Goal: Transaction & Acquisition: Purchase product/service

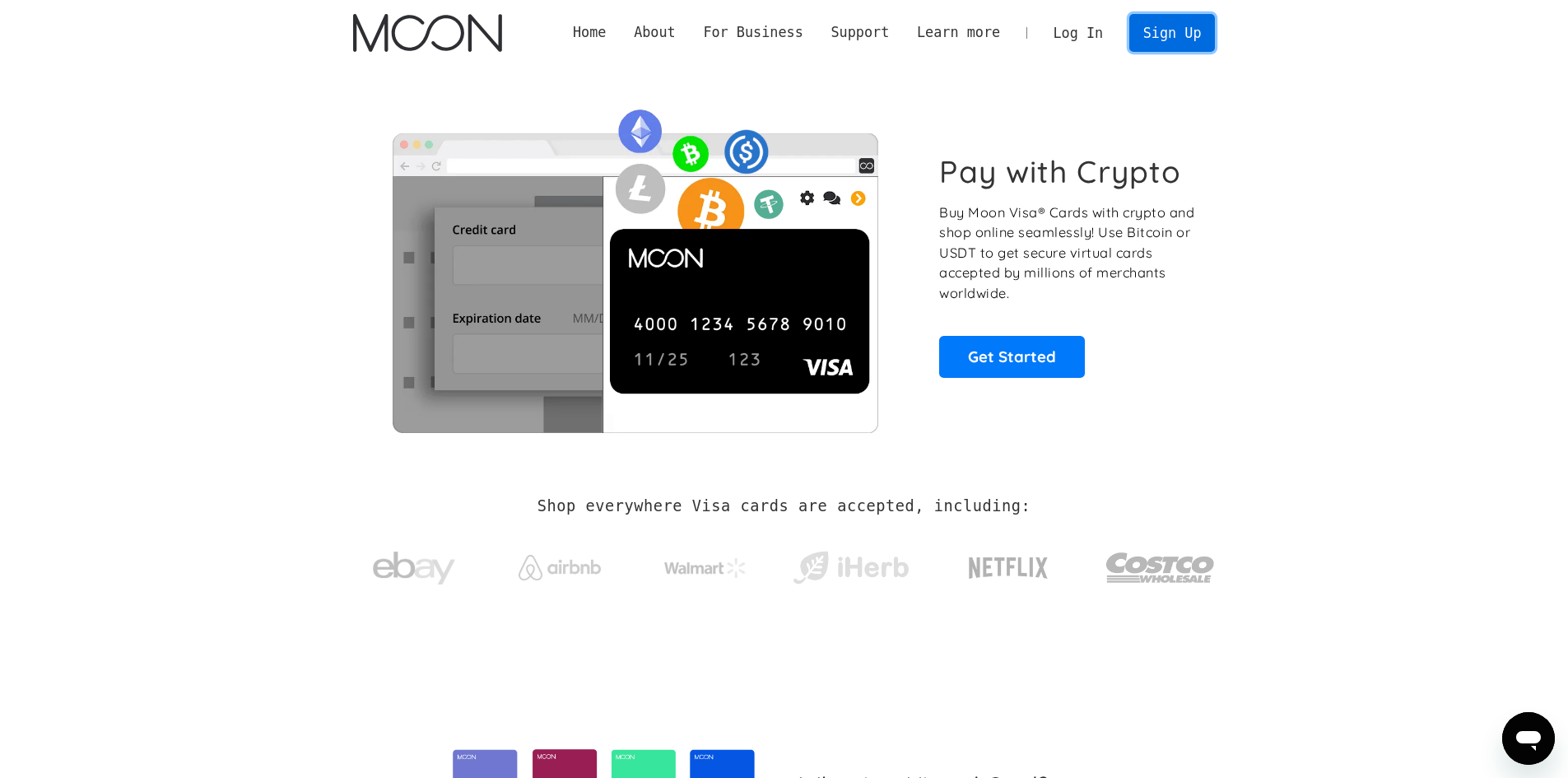
click at [1172, 33] on link "Sign Up" at bounding box center [1172, 32] width 85 height 37
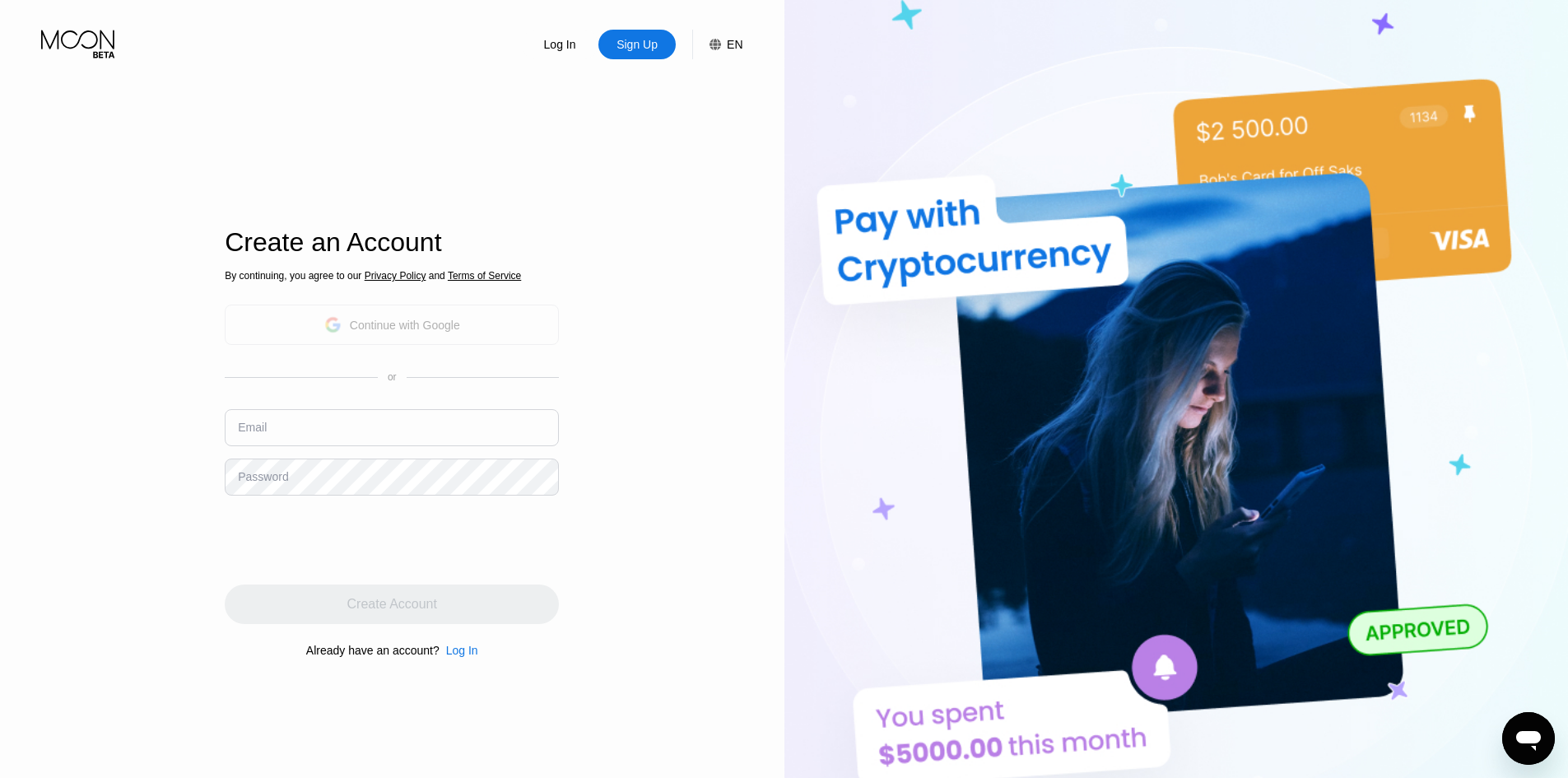
click at [472, 319] on div "Continue with Google" at bounding box center [391, 324] width 334 height 40
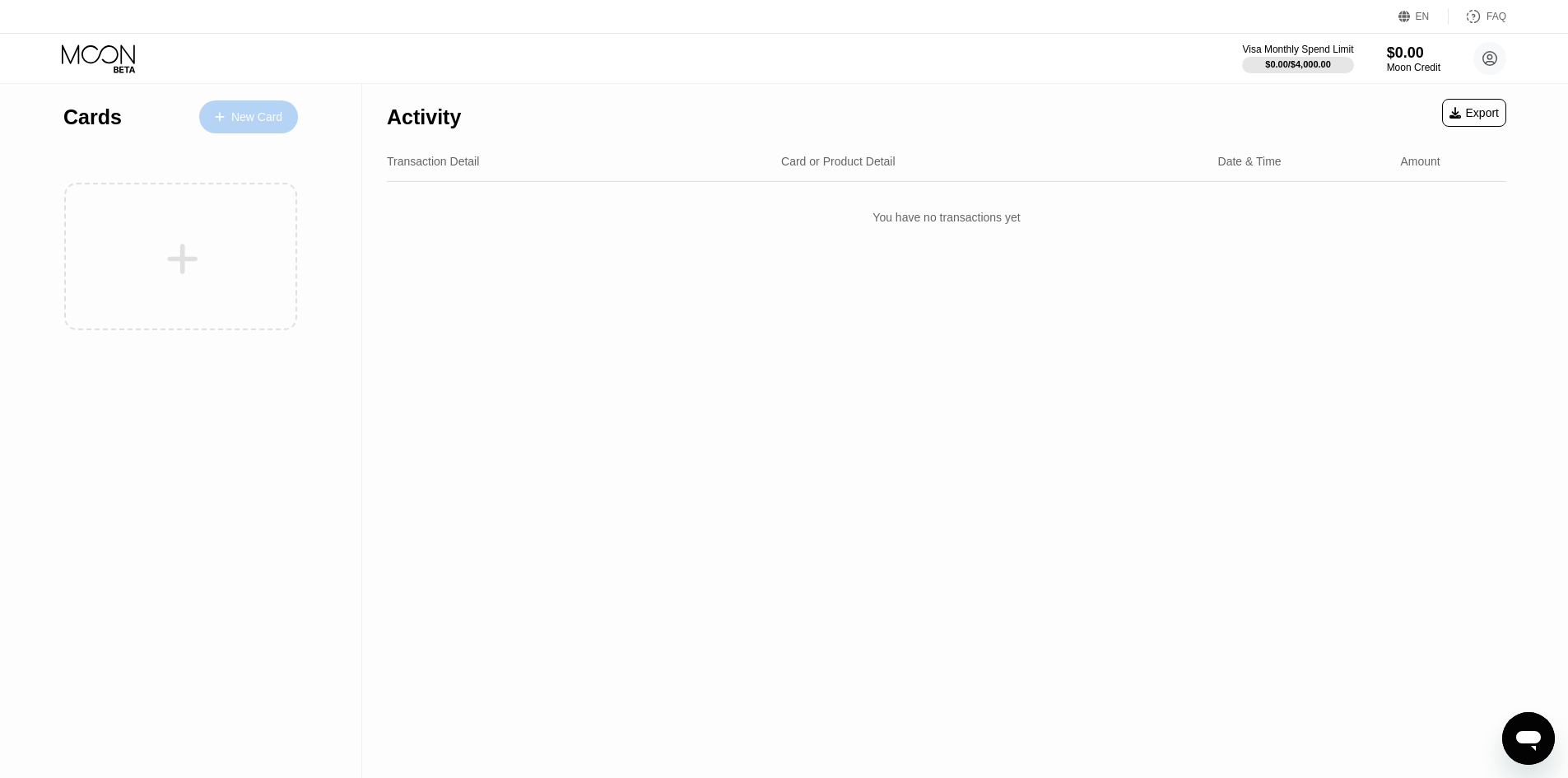
click at [246, 113] on div "New Card" at bounding box center [256, 117] width 51 height 14
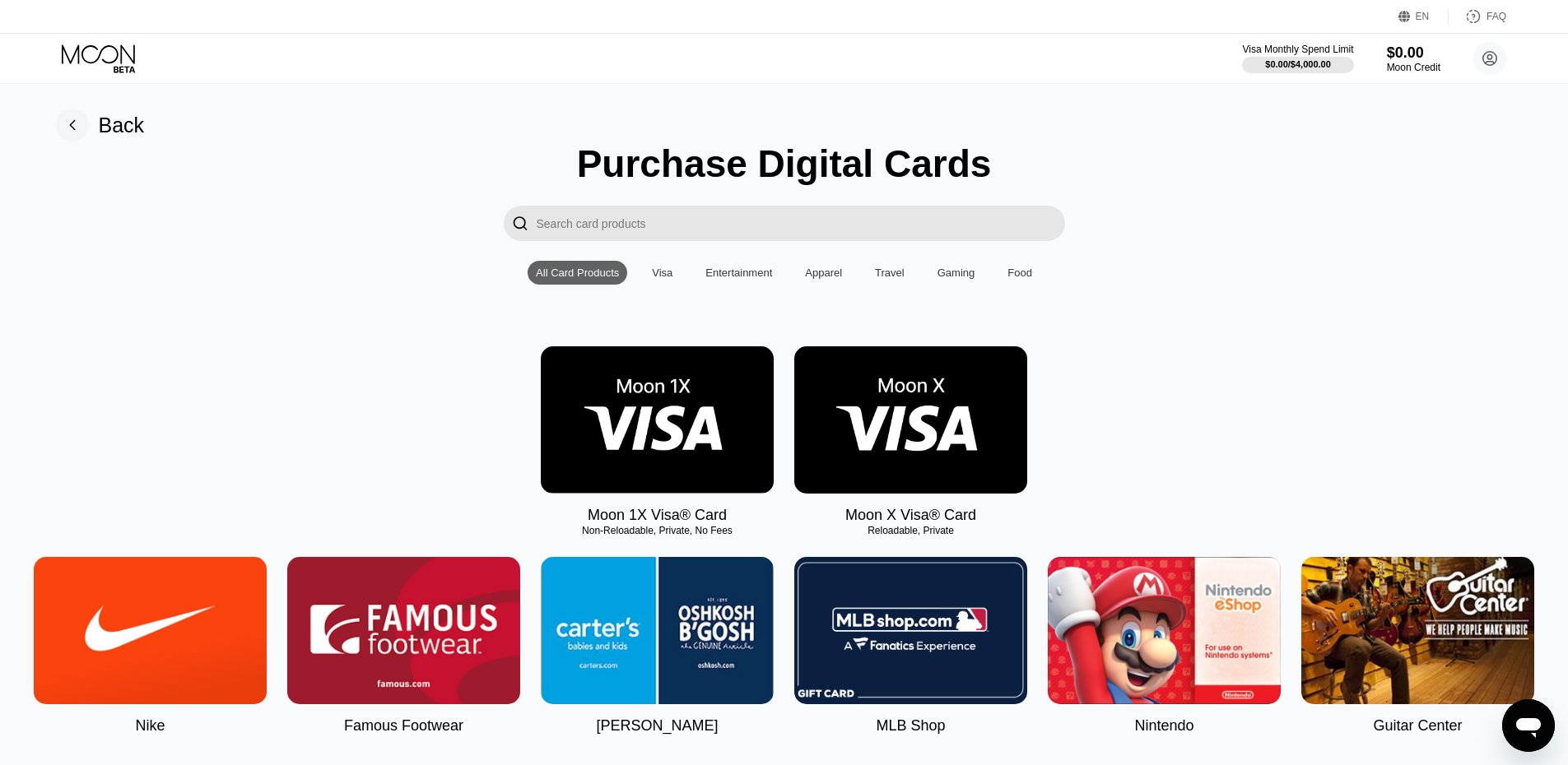
click at [899, 419] on img at bounding box center [910, 420] width 233 height 147
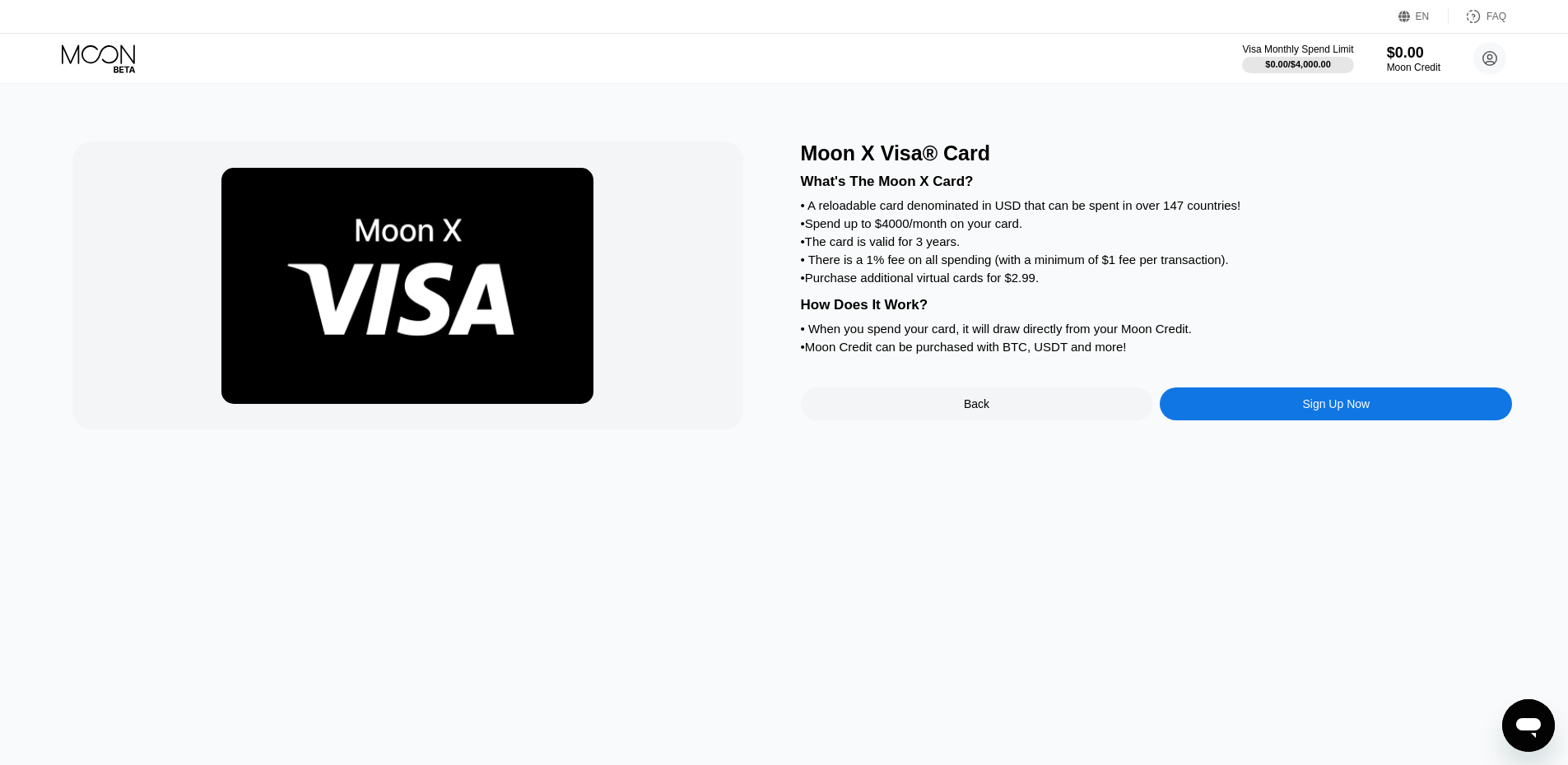
click at [1284, 421] on div "Sign Up Now" at bounding box center [1336, 404] width 352 height 33
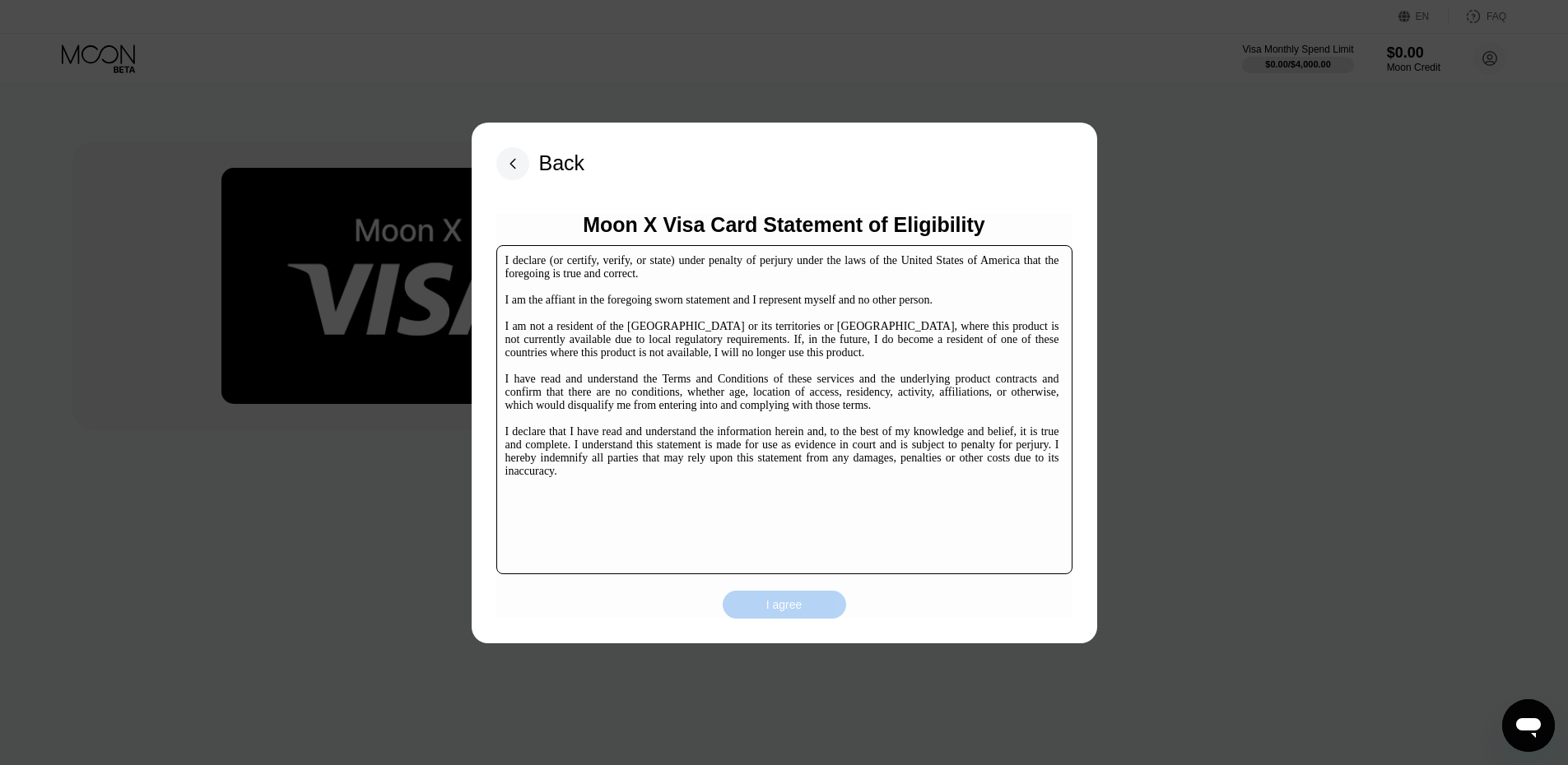
click at [799, 609] on div "I agree" at bounding box center [784, 605] width 36 height 15
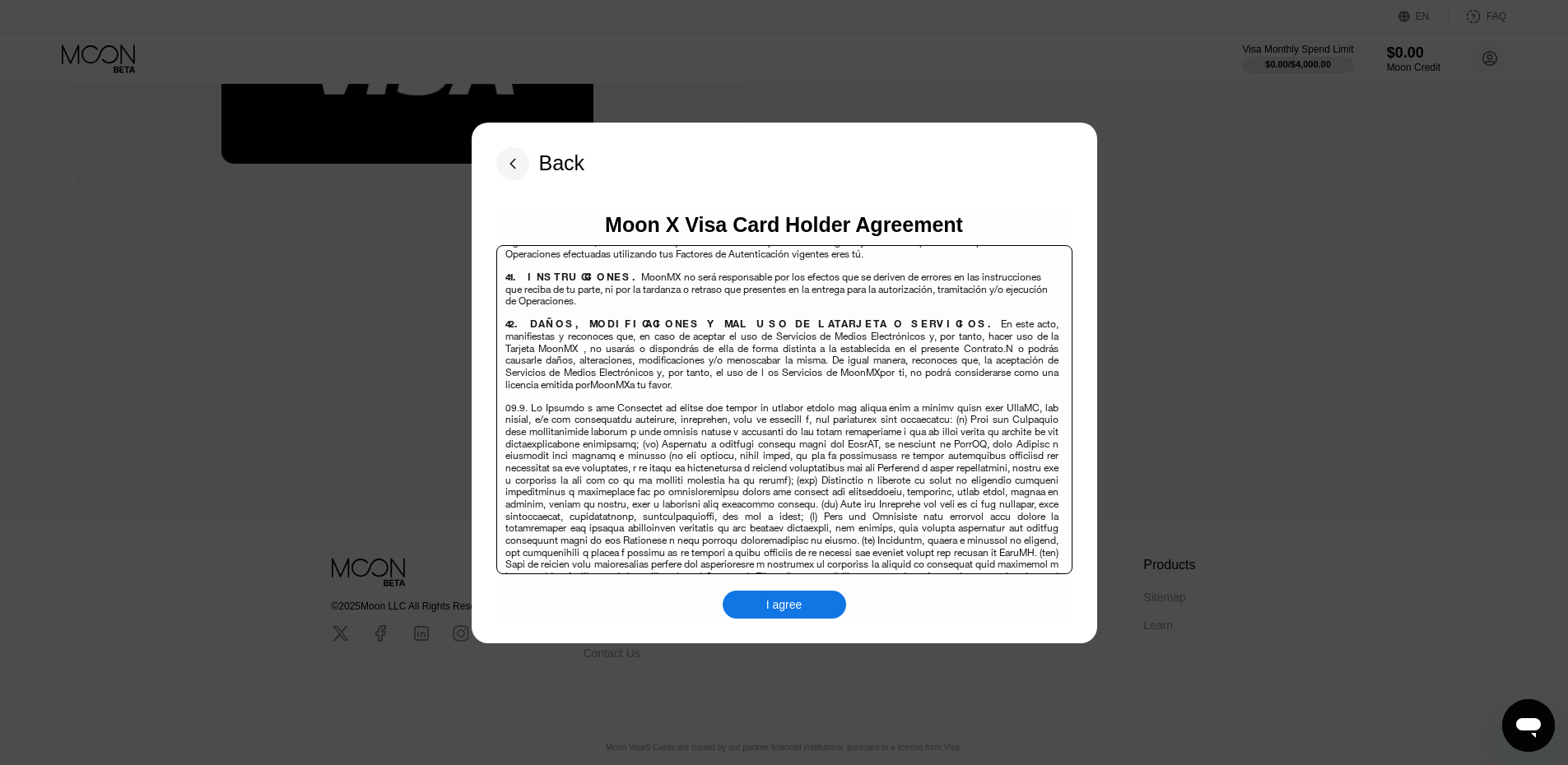
scroll to position [10689, 0]
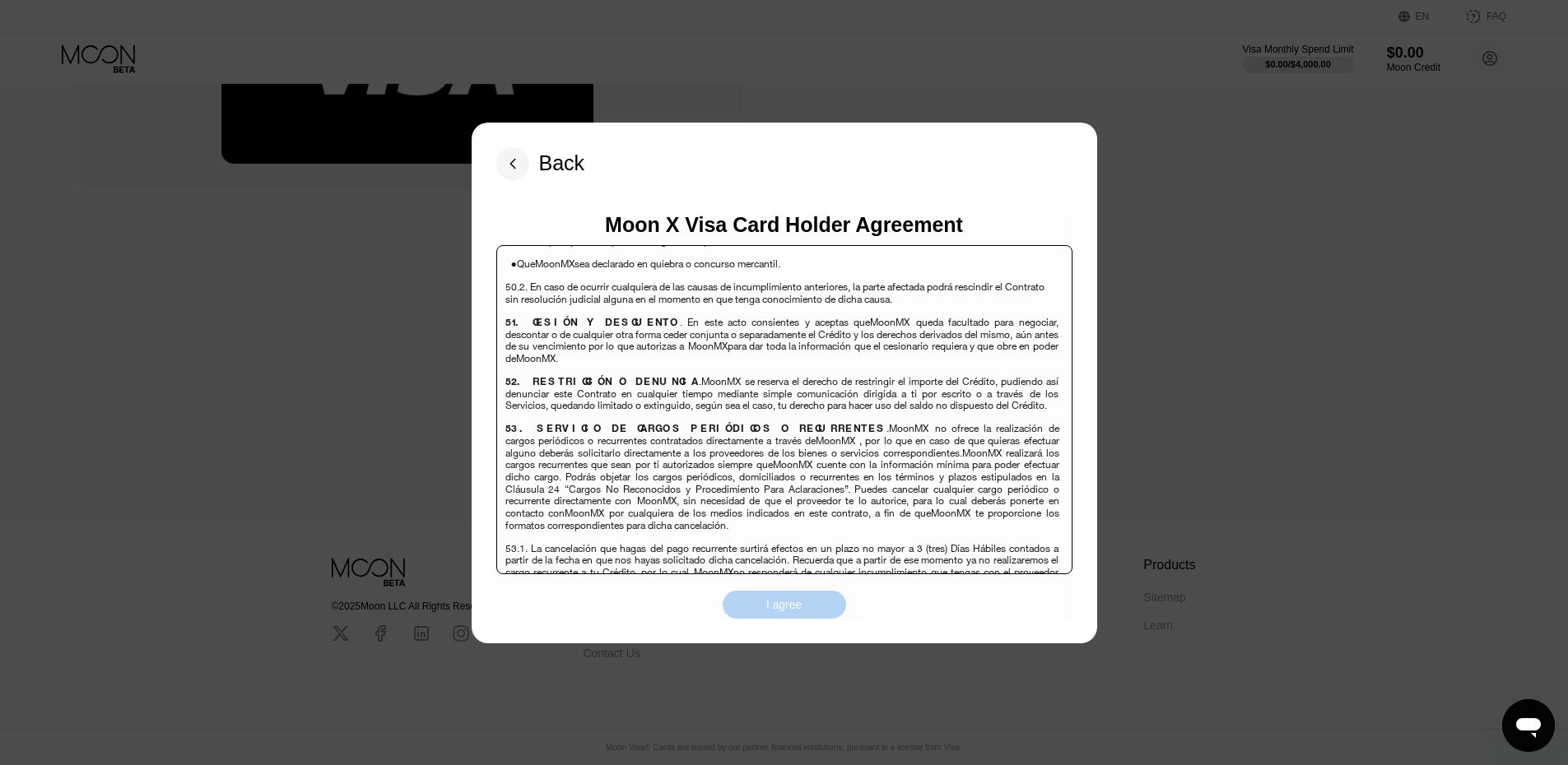
click at [799, 608] on div "I agree" at bounding box center [784, 605] width 36 height 15
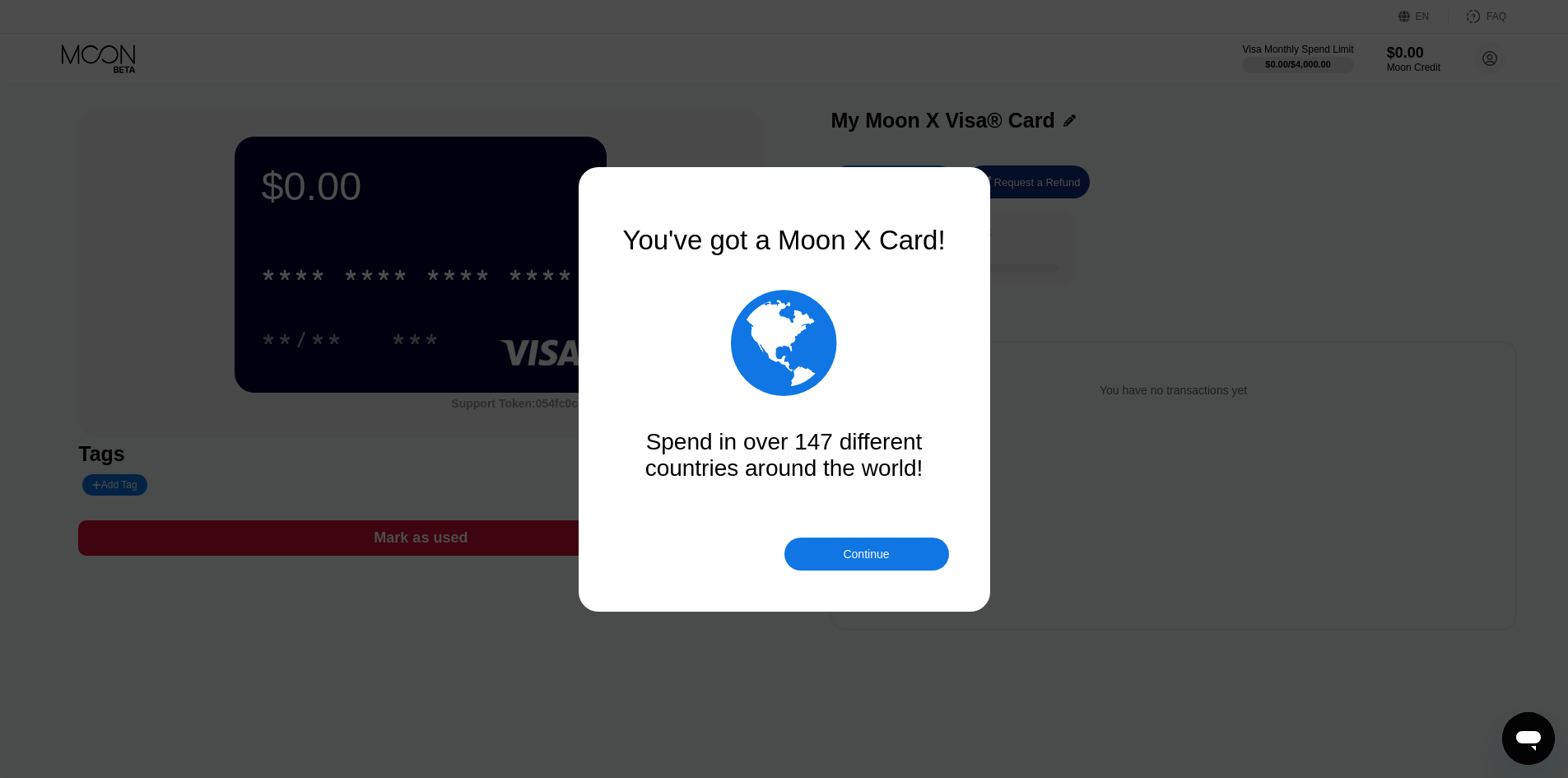
click at [881, 555] on div "Continue" at bounding box center [866, 554] width 46 height 13
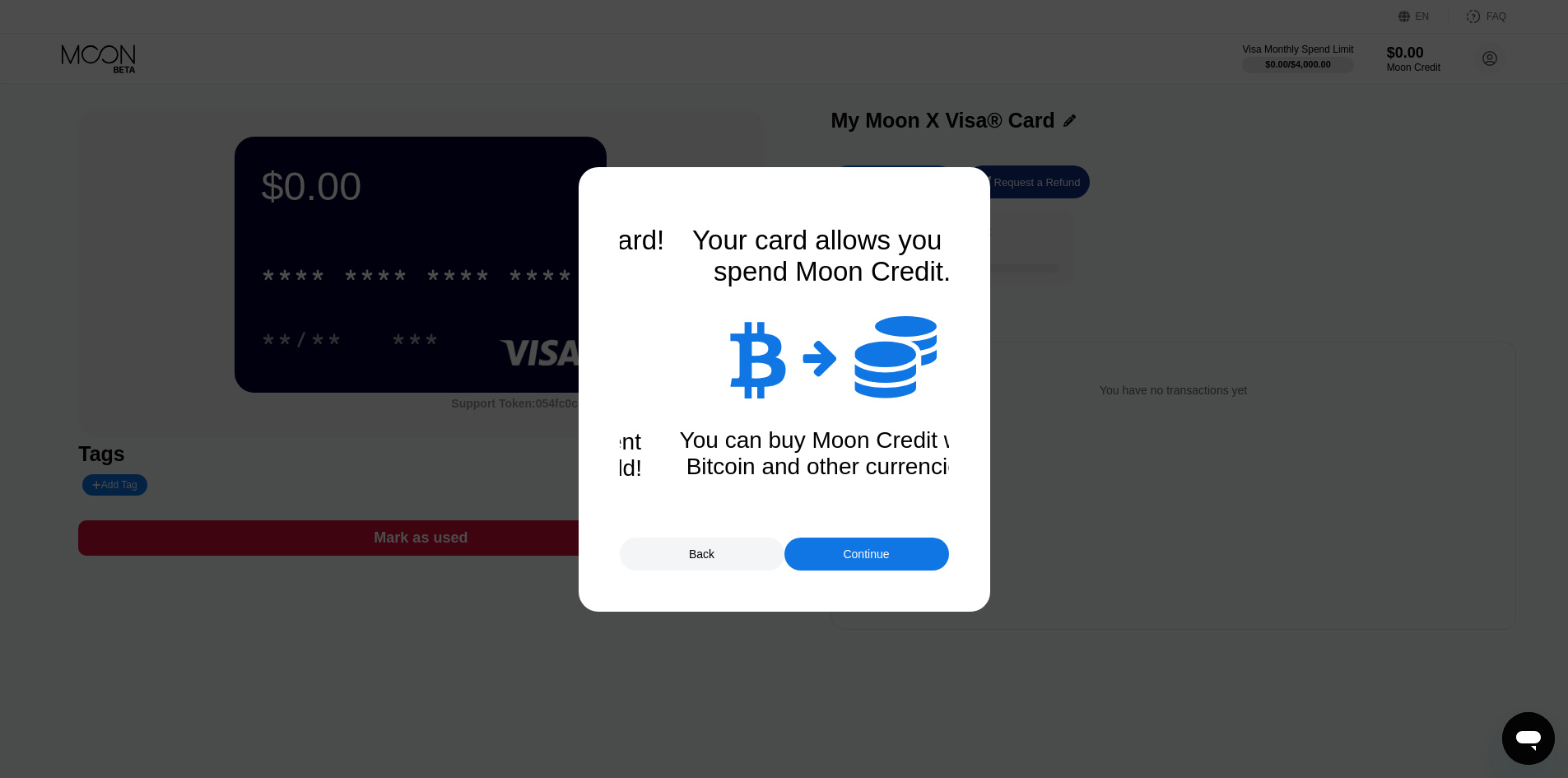
click at [881, 555] on div "Continue" at bounding box center [866, 554] width 46 height 13
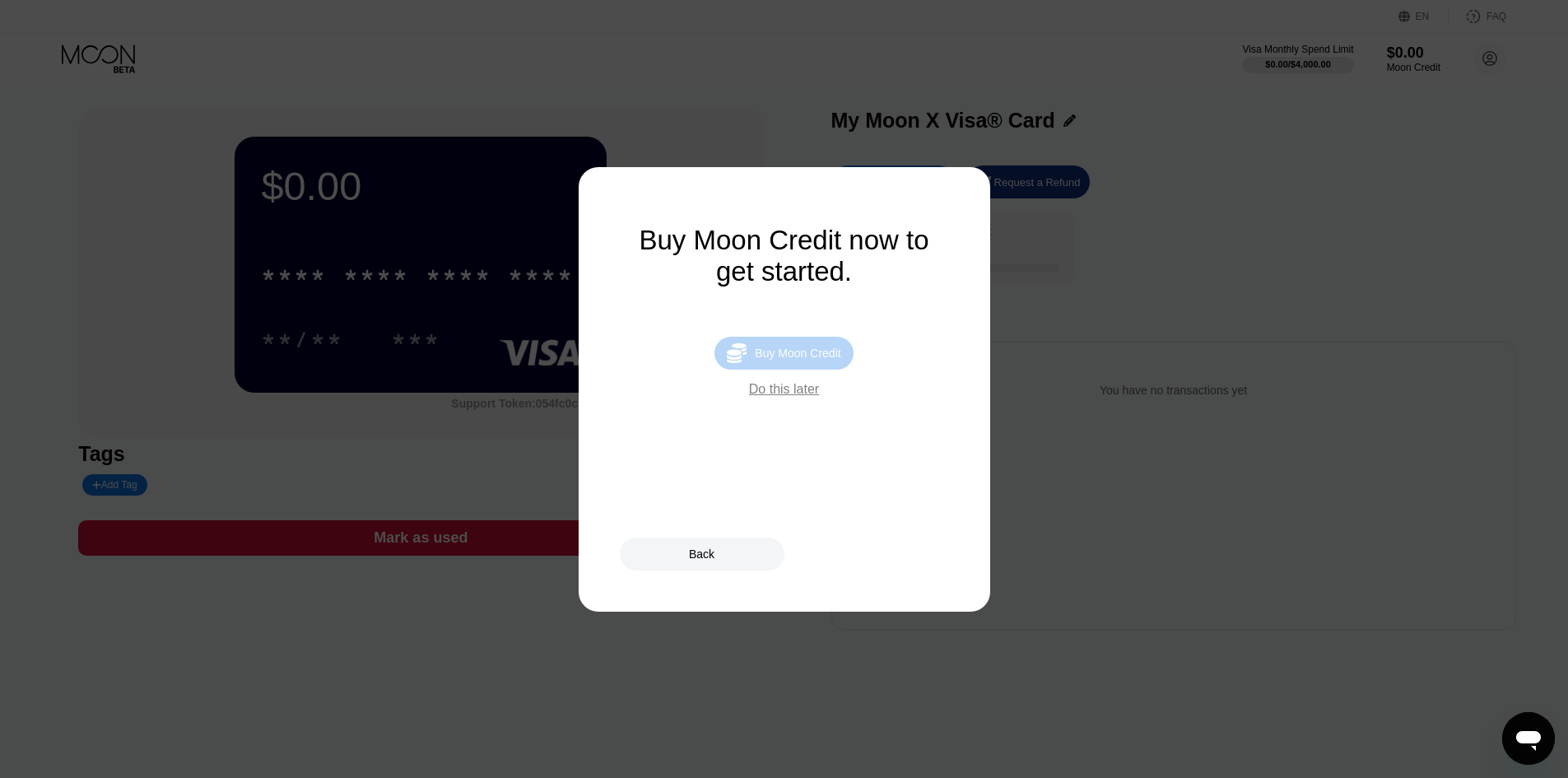
click at [808, 360] on div "Buy Moon Credit" at bounding box center [797, 353] width 85 height 13
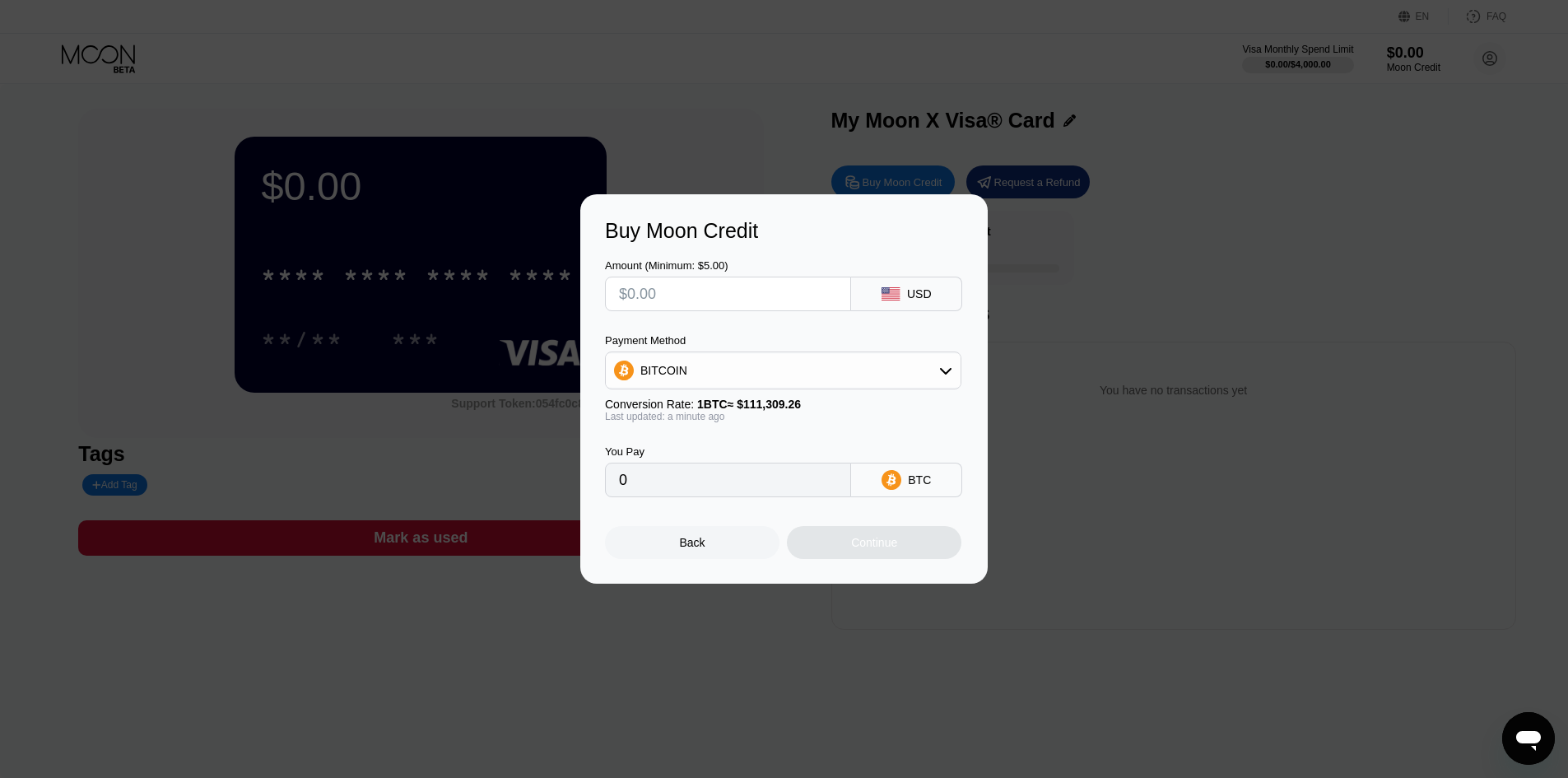
click at [698, 364] on div "BITCOIN" at bounding box center [783, 371] width 355 height 33
click at [698, 450] on span "USDT on TRON" at bounding box center [686, 452] width 83 height 13
type input "0.00"
click at [636, 295] on input "text" at bounding box center [727, 294] width 218 height 33
type input "$1"
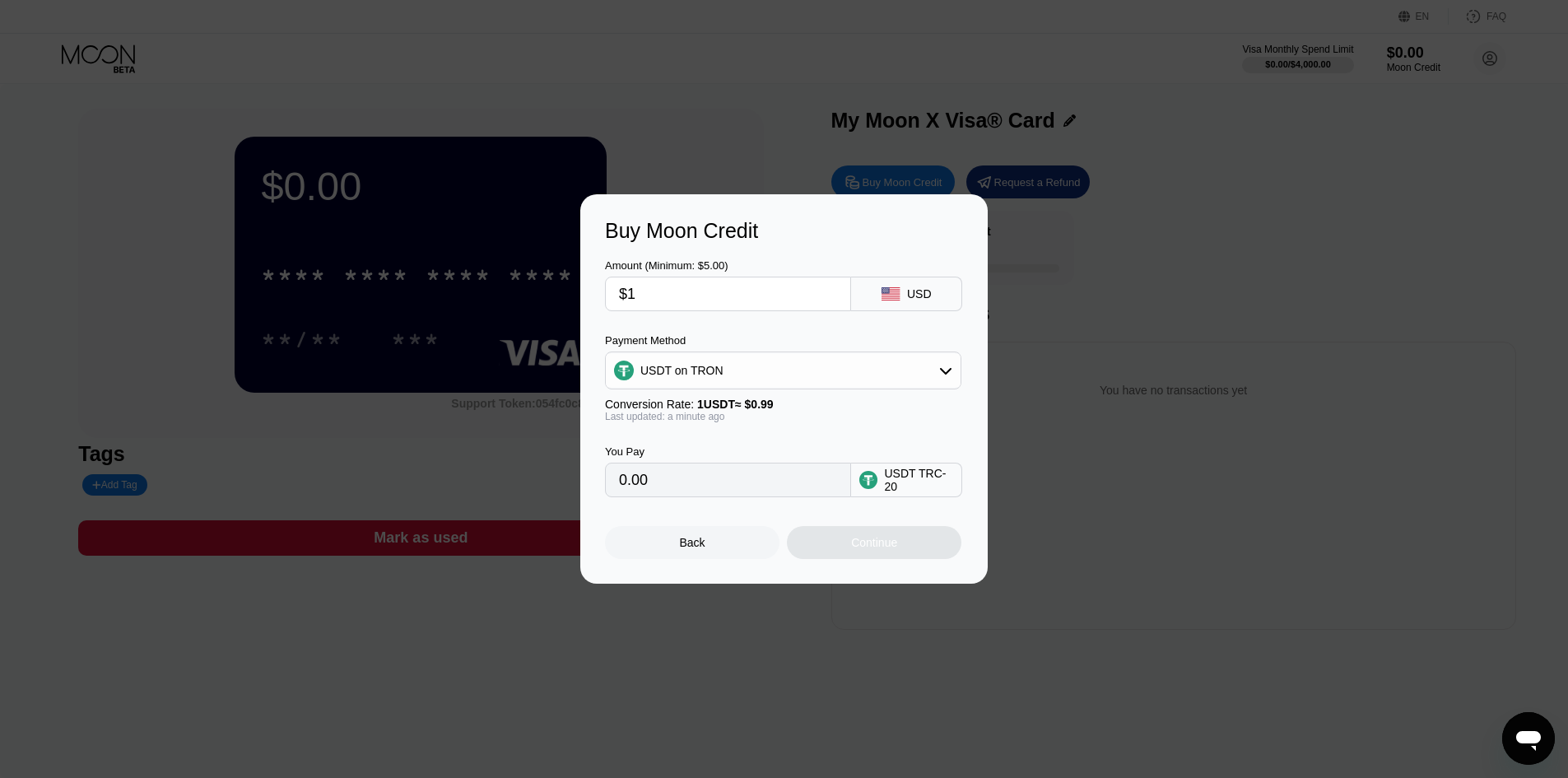
type input "1.01"
type input "$10"
type input "10.10"
type input "$10"
click at [869, 549] on div "Continue" at bounding box center [874, 542] width 46 height 13
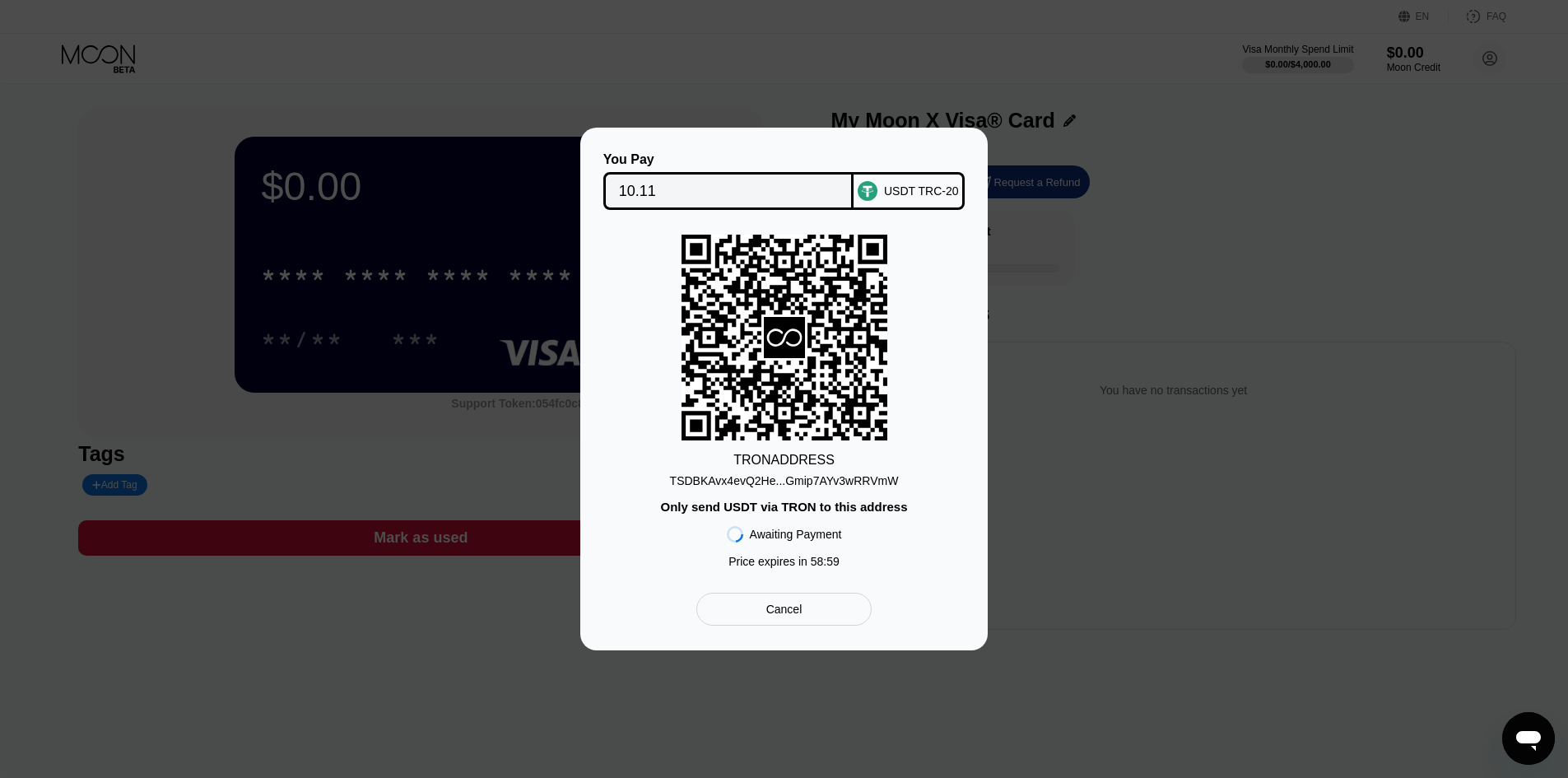
click at [809, 479] on div "TSDBKAvx4evQ2He...Gmip7AYv3wRRVmW" at bounding box center [784, 480] width 229 height 13
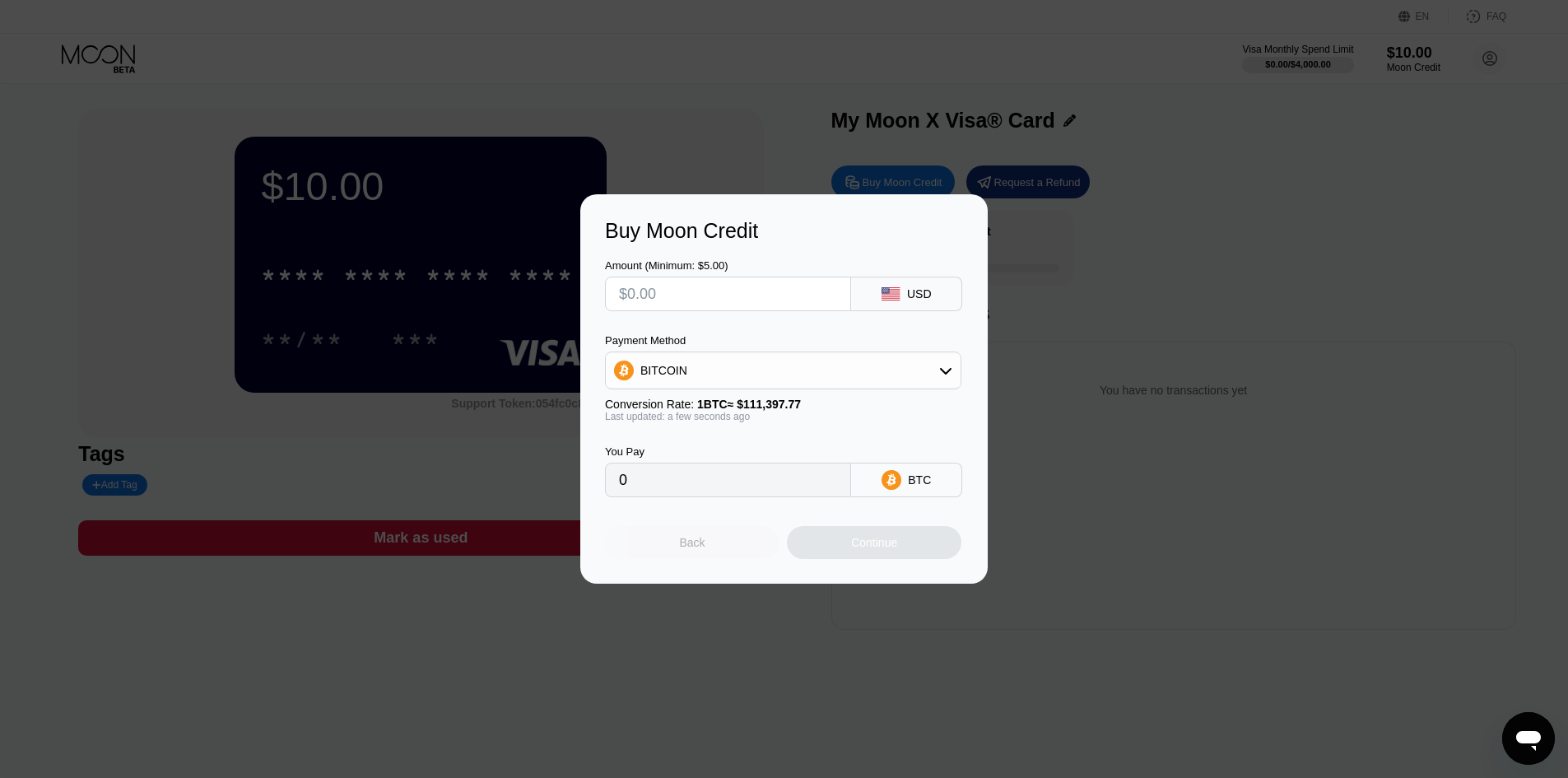
click at [695, 531] on div "Back" at bounding box center [692, 542] width 174 height 33
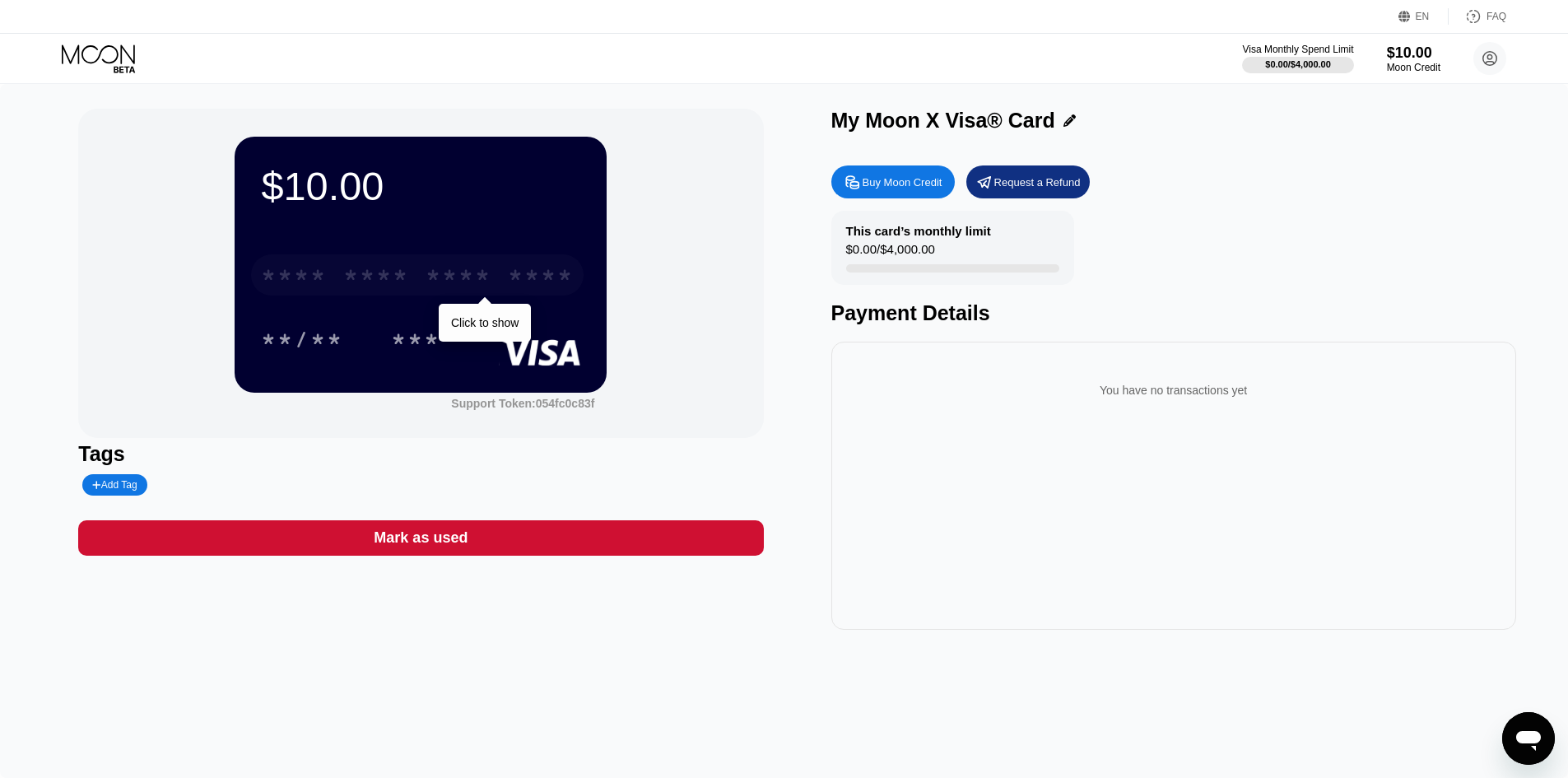
click at [511, 283] on div "****" at bounding box center [541, 277] width 66 height 26
